Goal: Use online tool/utility: Use online tool/utility

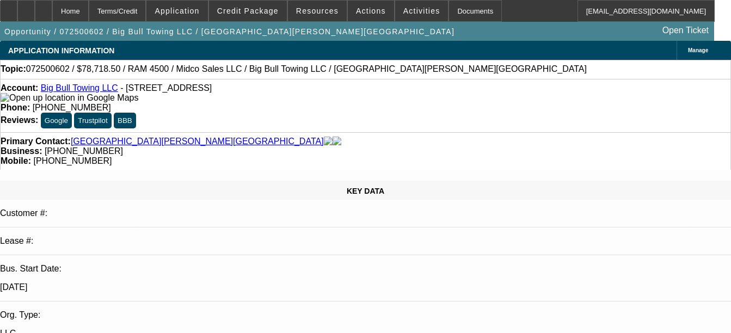
select select "0.1"
select select "2"
select select "0.1"
select select "2"
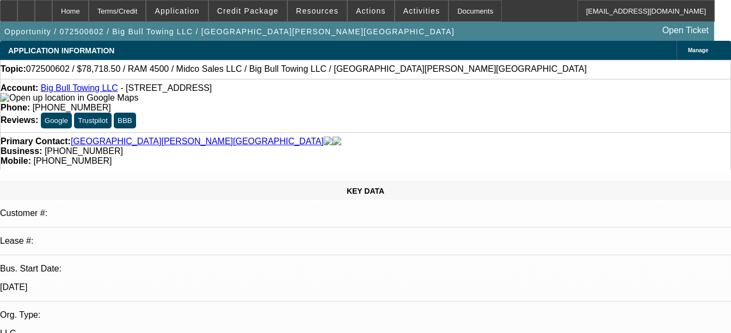
select select "0.1"
select select "2"
select select "0.1"
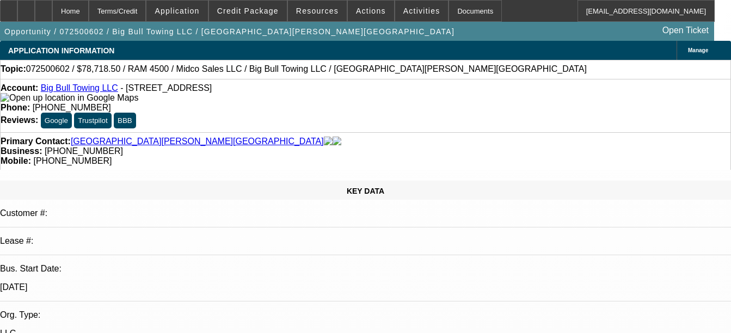
select select "2"
select select "0.1"
select select "1"
select select "2"
select select "1"
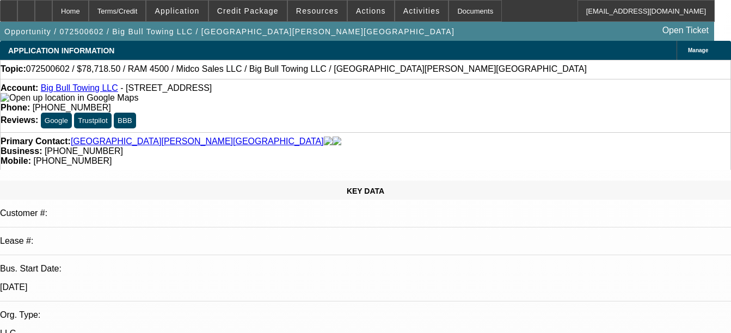
select select "2"
select select "1"
select select "2"
select select "1"
select select "2"
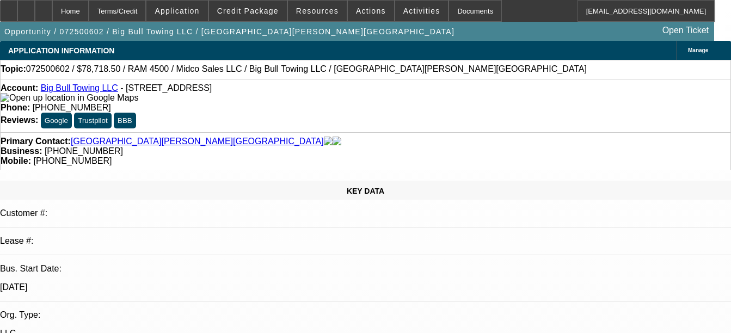
select select "4"
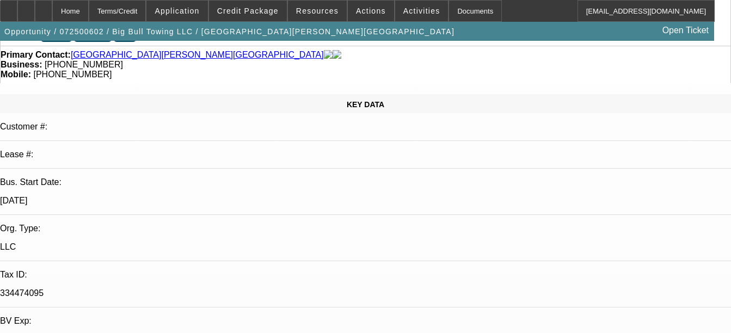
scroll to position [85, 0]
